Goal: Task Accomplishment & Management: Use online tool/utility

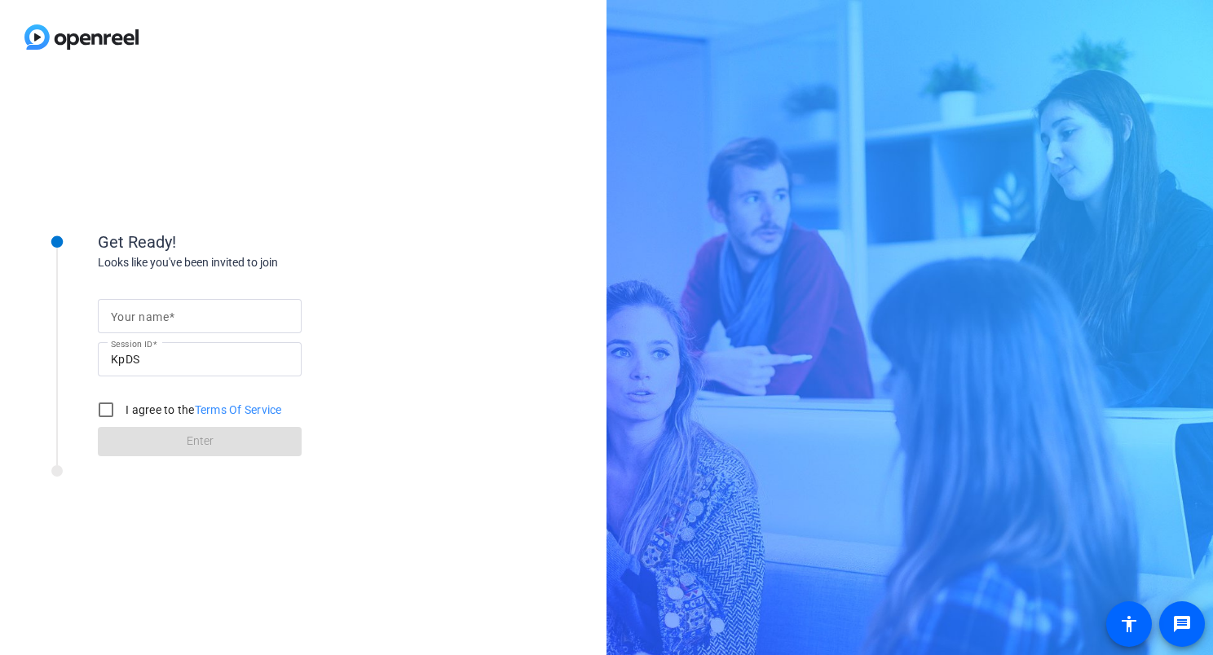
click at [162, 318] on mat-label "Your name" at bounding box center [140, 317] width 58 height 13
click at [162, 318] on input "Your name" at bounding box center [200, 316] width 178 height 20
type input "[PERSON_NAME]"
click at [413, 248] on div "Get Ready!" at bounding box center [261, 242] width 326 height 24
click at [101, 414] on input "I agree to the Terms Of Service" at bounding box center [106, 410] width 33 height 33
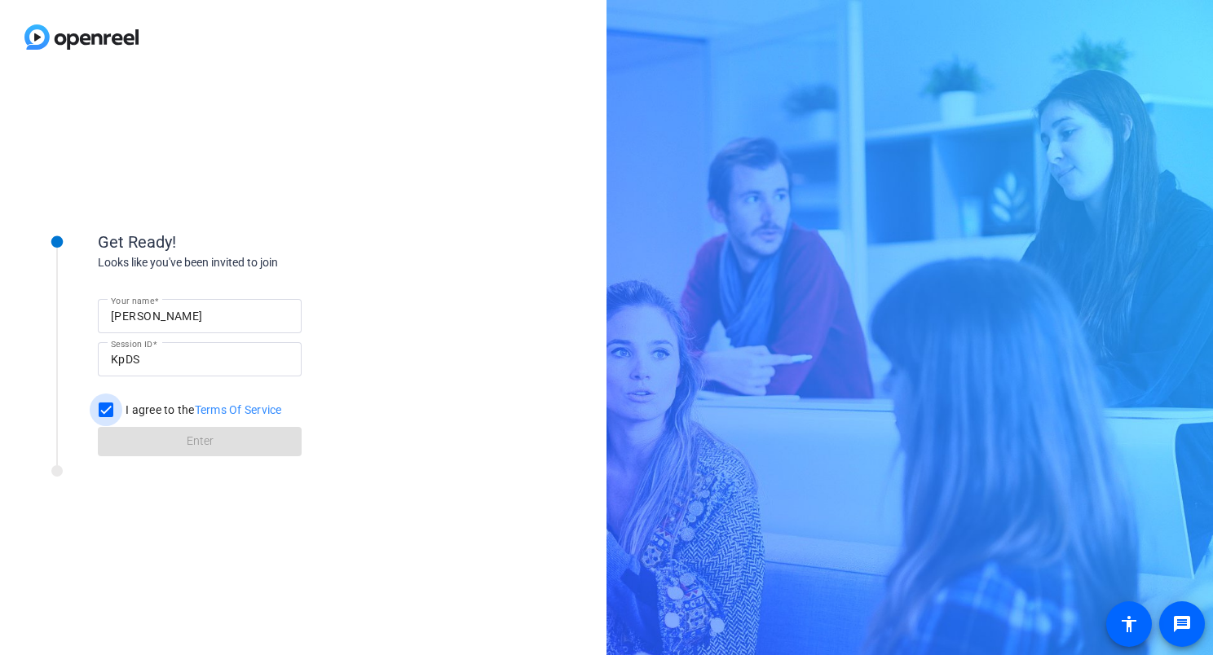
checkbox input "true"
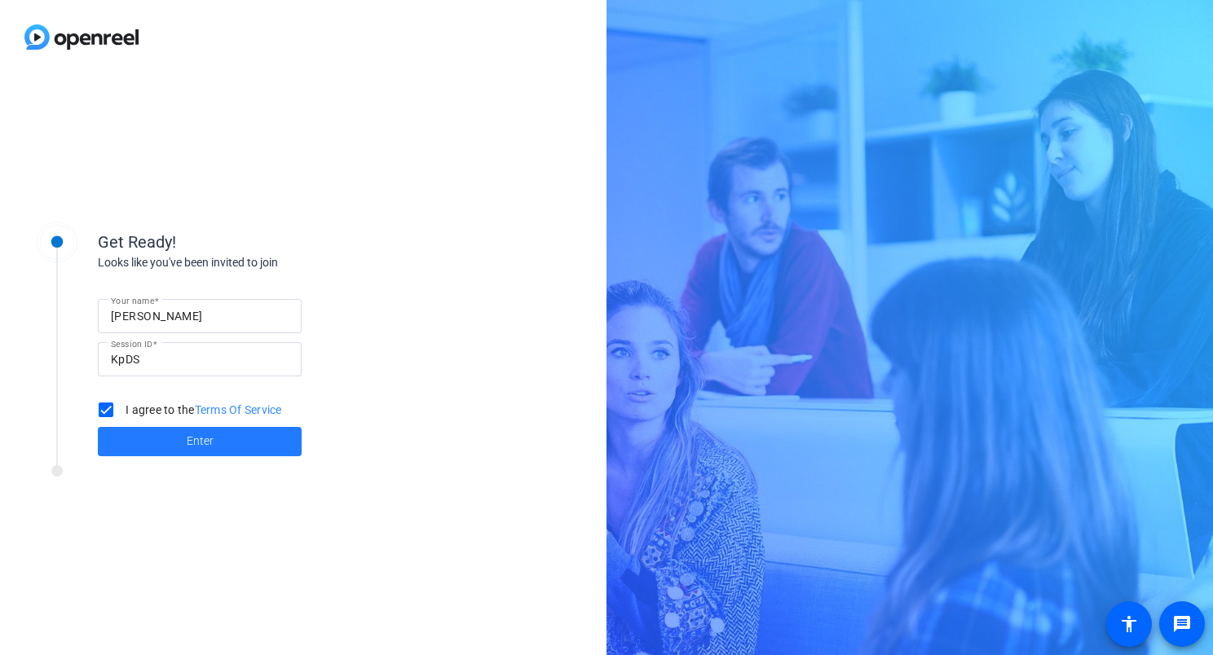
click at [154, 437] on span at bounding box center [200, 441] width 204 height 39
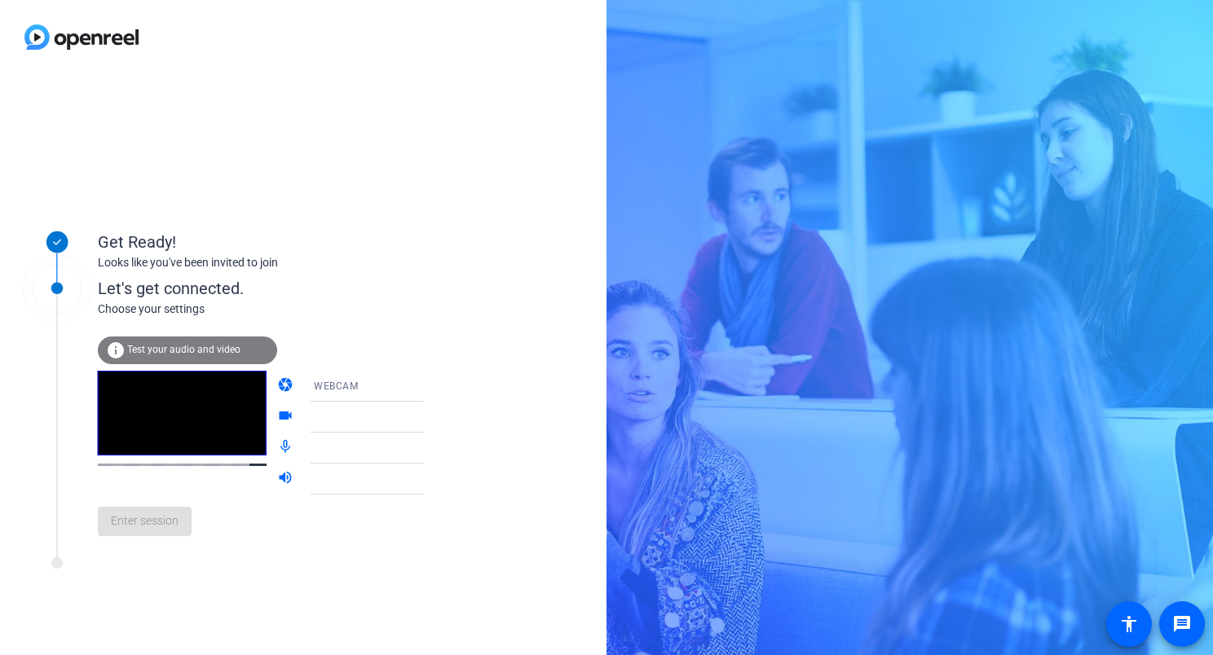
click at [461, 156] on div "Get Ready! Looks like you've been invited to join Let's get connected. Choose y…" at bounding box center [303, 364] width 606 height 581
click at [335, 388] on span "WEBCAM" at bounding box center [336, 386] width 44 height 11
click at [422, 232] on div at bounding box center [606, 327] width 1213 height 655
click at [139, 521] on span "Enter session" at bounding box center [145, 521] width 68 height 17
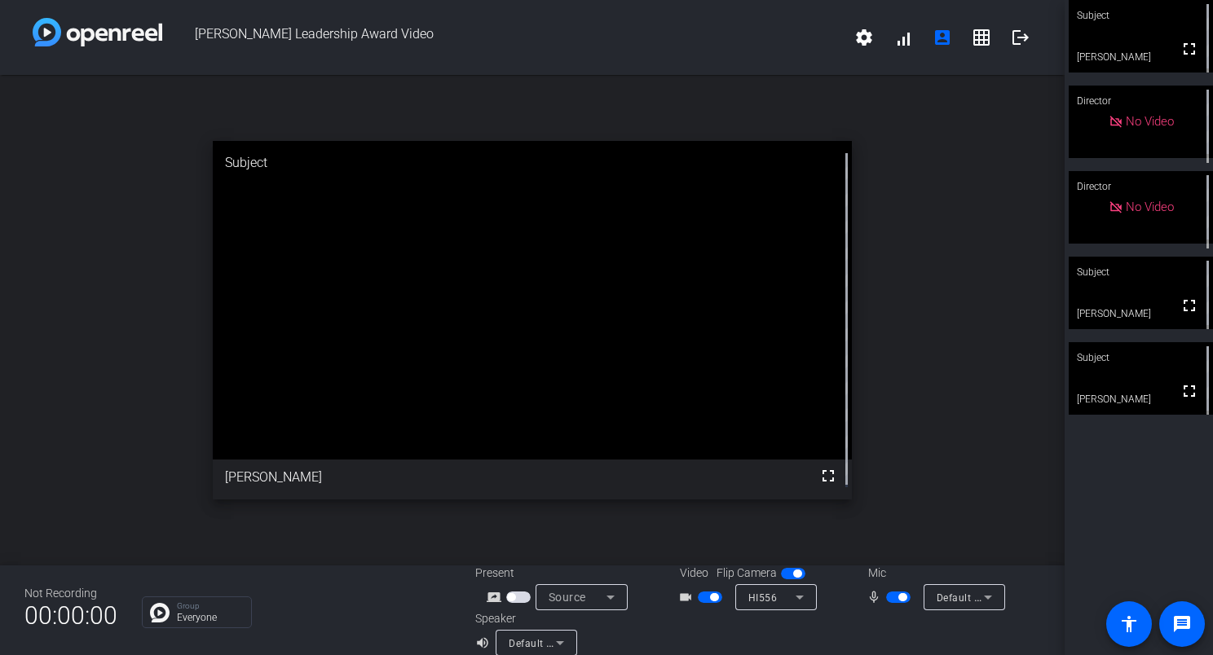
click at [958, 375] on div "open_in_new Subject fullscreen [PERSON_NAME]" at bounding box center [532, 320] width 1064 height 491
click at [971, 380] on div "open_in_new Subject fullscreen [PERSON_NAME]" at bounding box center [532, 320] width 1064 height 491
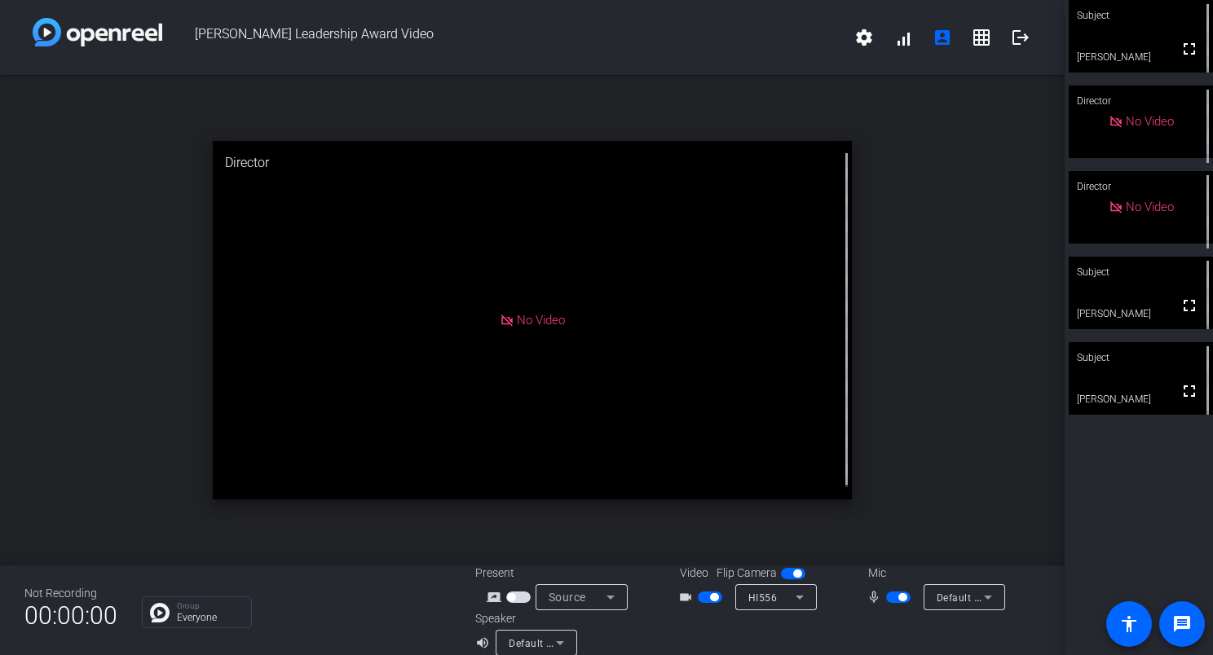
click at [710, 600] on span "button" at bounding box center [714, 597] width 8 height 8
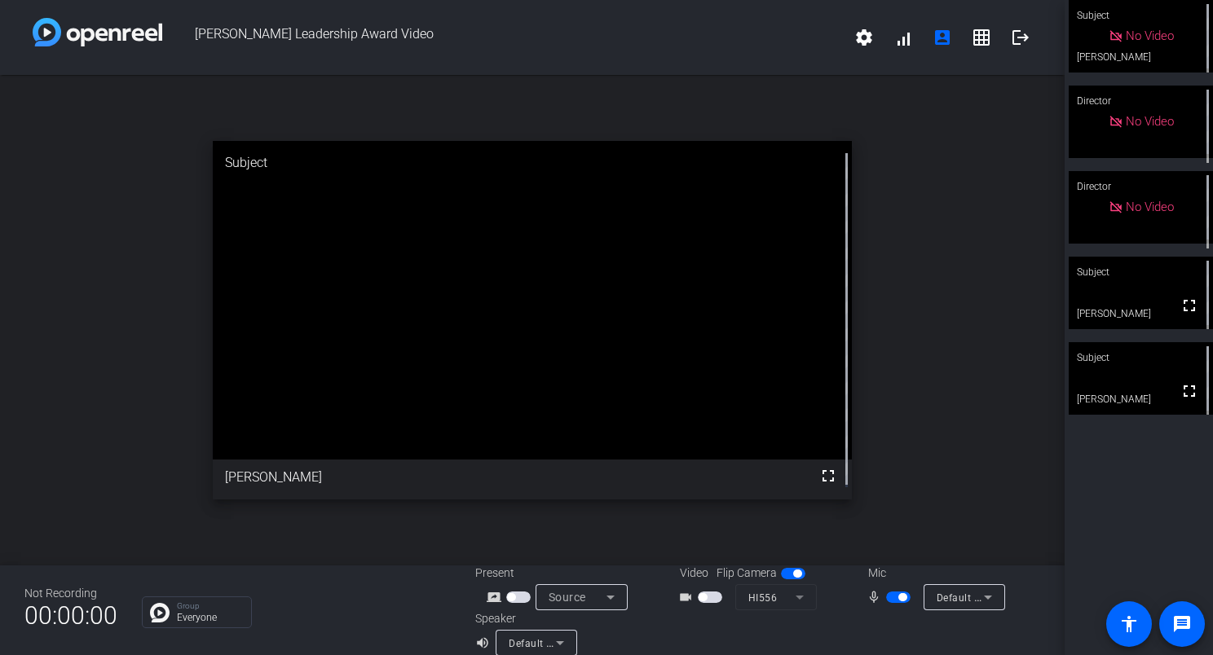
click at [707, 600] on span "button" at bounding box center [710, 597] width 24 height 11
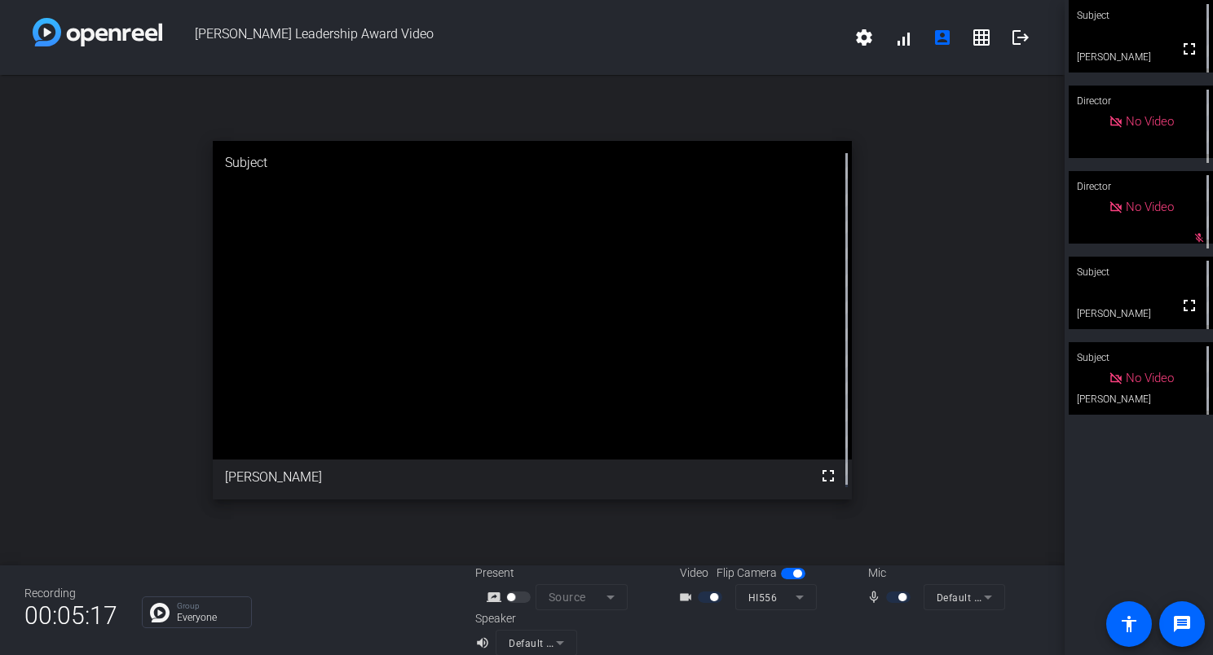
click at [1176, 212] on div "No Video" at bounding box center [1140, 207] width 144 height 73
